Goal: Task Accomplishment & Management: Use online tool/utility

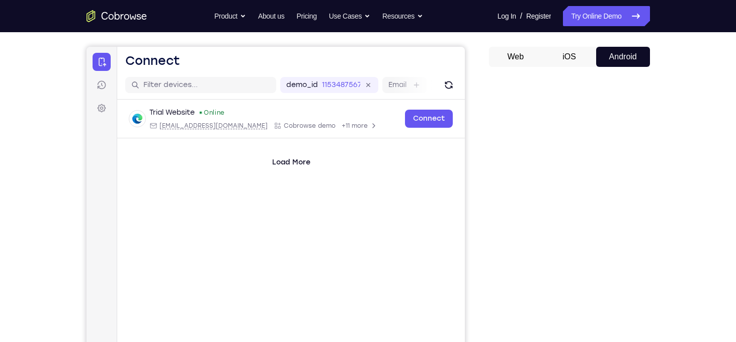
scroll to position [138, 0]
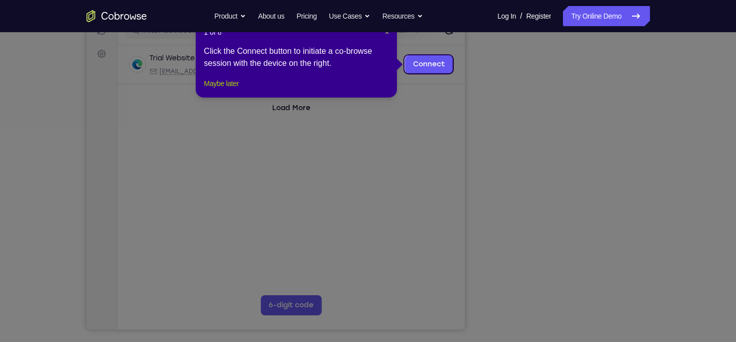
click at [235, 90] on button "Maybe later" at bounding box center [221, 83] width 35 height 12
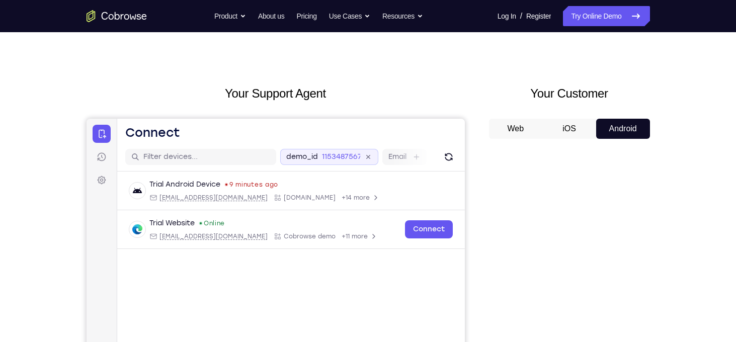
scroll to position [12, 0]
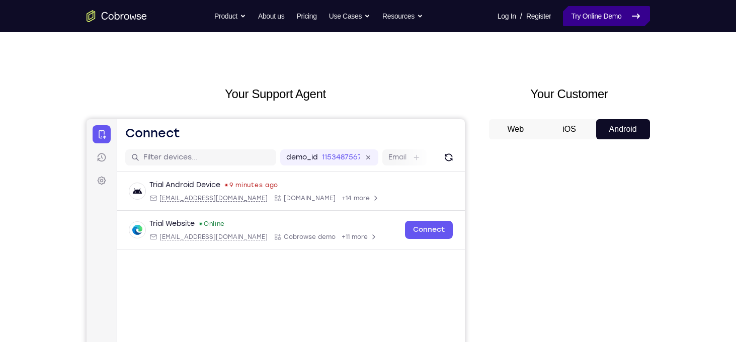
click at [609, 23] on link "Try Online Demo" at bounding box center [606, 16] width 87 height 20
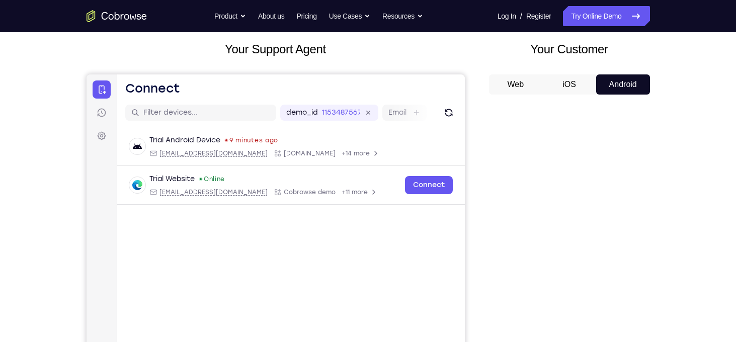
scroll to position [62, 0]
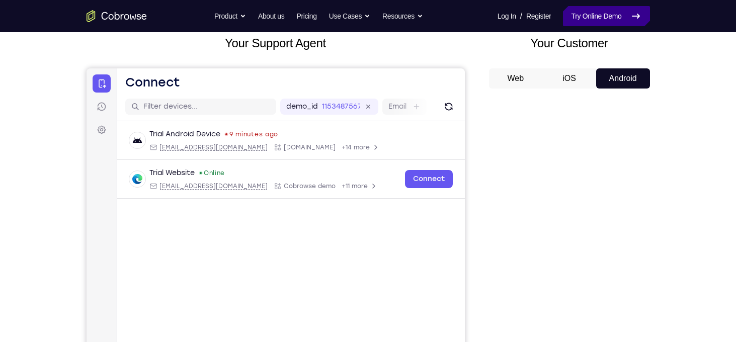
click at [618, 21] on link "Try Online Demo" at bounding box center [606, 16] width 87 height 20
click at [604, 23] on link "Try Online Demo" at bounding box center [606, 16] width 87 height 20
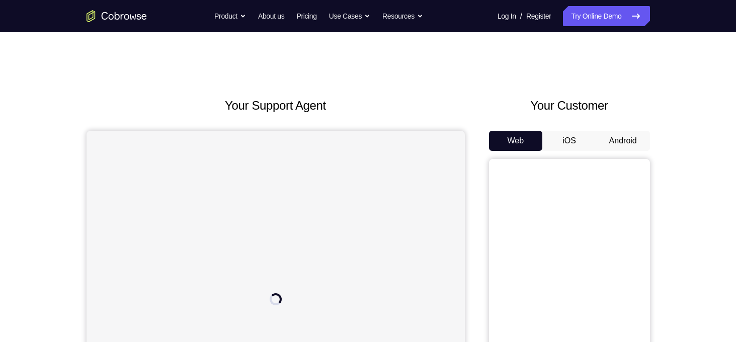
click at [616, 138] on button "Android" at bounding box center [623, 141] width 54 height 20
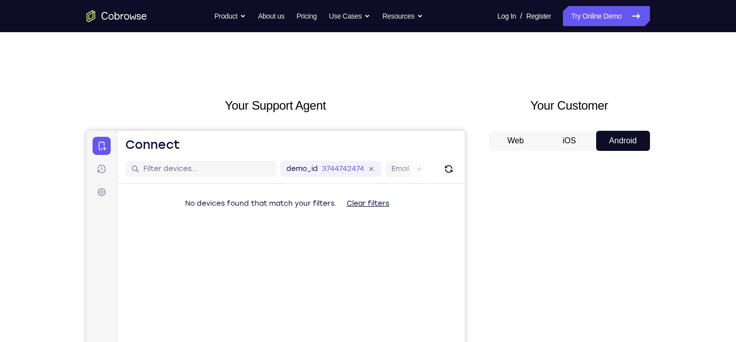
click at [581, 145] on button "iOS" at bounding box center [569, 141] width 54 height 20
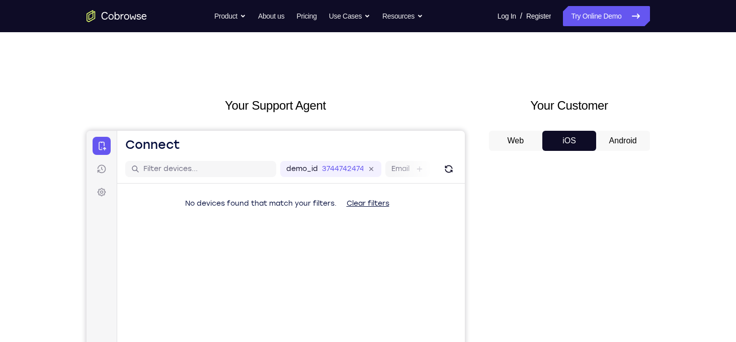
click at [627, 137] on button "Android" at bounding box center [623, 141] width 54 height 20
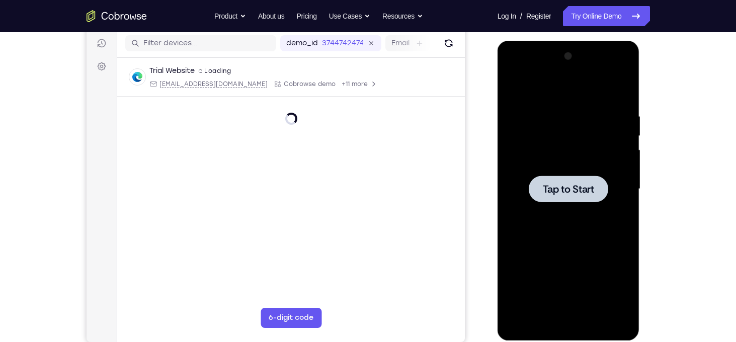
click at [560, 205] on div at bounding box center [568, 189] width 127 height 282
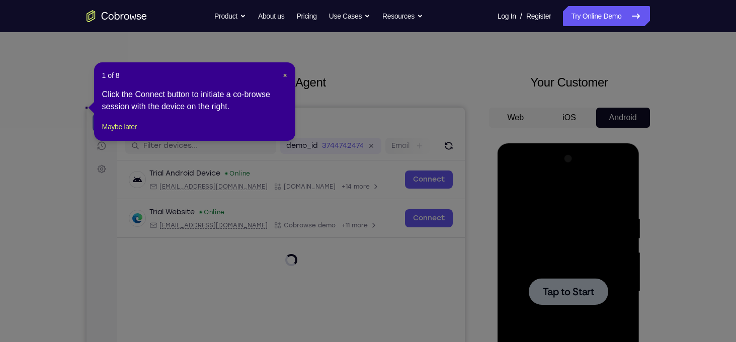
scroll to position [8, 0]
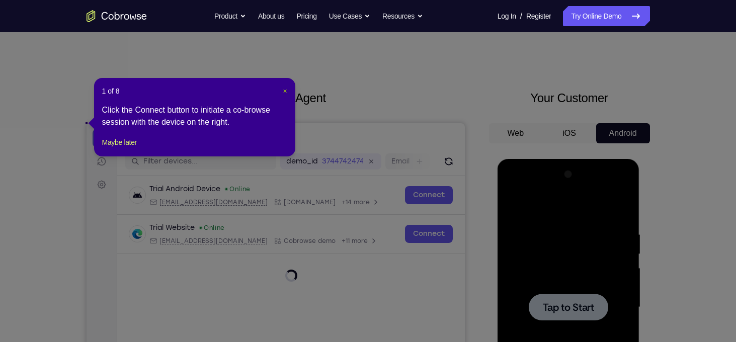
click at [284, 91] on span "×" at bounding box center [285, 91] width 4 height 8
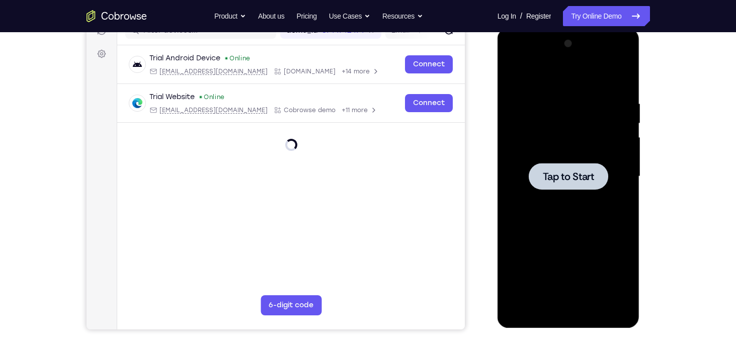
scroll to position [139, 0]
click at [590, 171] on span "Tap to Start" at bounding box center [568, 176] width 51 height 10
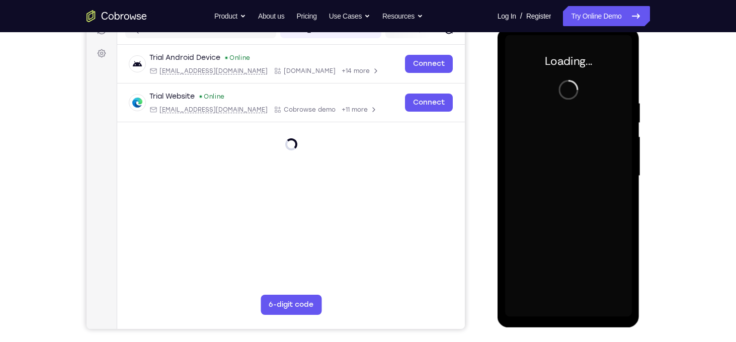
scroll to position [129, 0]
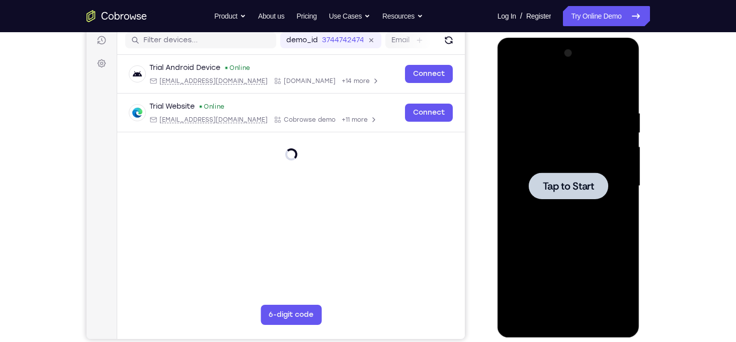
click at [552, 163] on div at bounding box center [568, 186] width 127 height 282
click at [555, 171] on div at bounding box center [568, 186] width 127 height 282
click at [608, 237] on div at bounding box center [568, 186] width 127 height 282
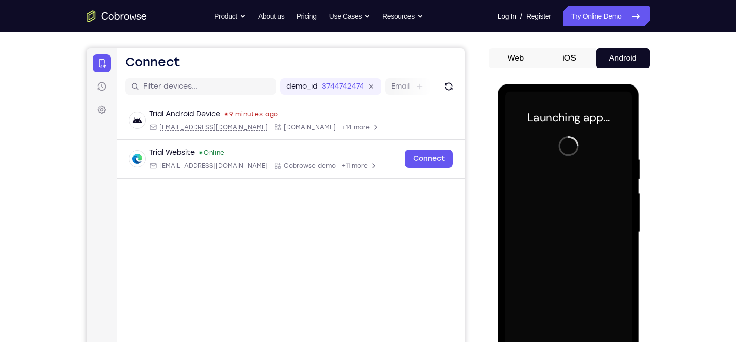
scroll to position [142, 0]
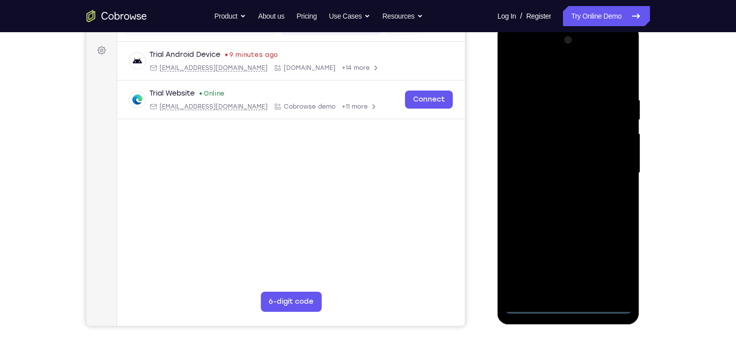
click at [569, 306] on div at bounding box center [568, 173] width 127 height 282
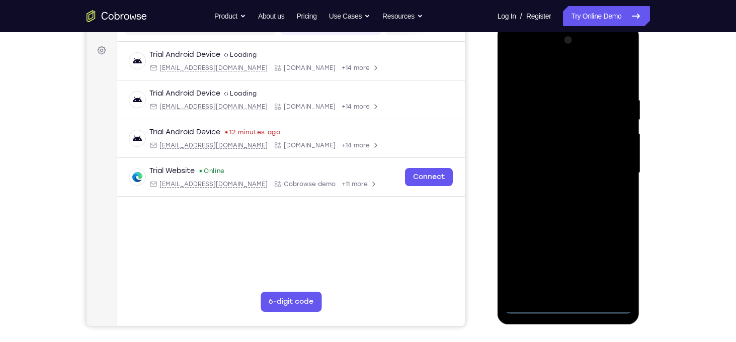
click at [618, 264] on div at bounding box center [568, 173] width 127 height 282
click at [521, 60] on div at bounding box center [568, 173] width 127 height 282
click at [609, 168] on div at bounding box center [568, 173] width 127 height 282
click at [555, 191] on div at bounding box center [568, 173] width 127 height 282
click at [544, 170] on div at bounding box center [568, 173] width 127 height 282
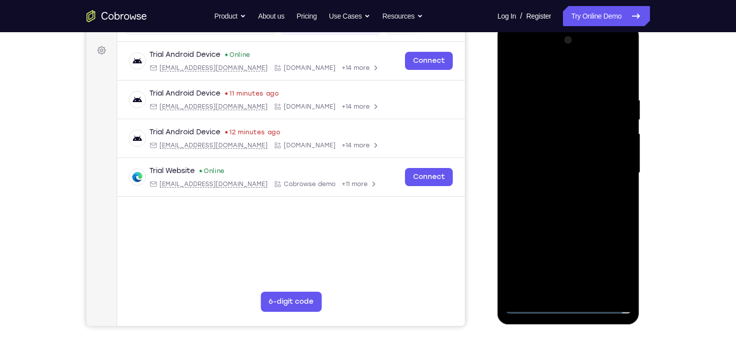
click at [545, 154] on div at bounding box center [568, 173] width 127 height 282
